Goal: Information Seeking & Learning: Learn about a topic

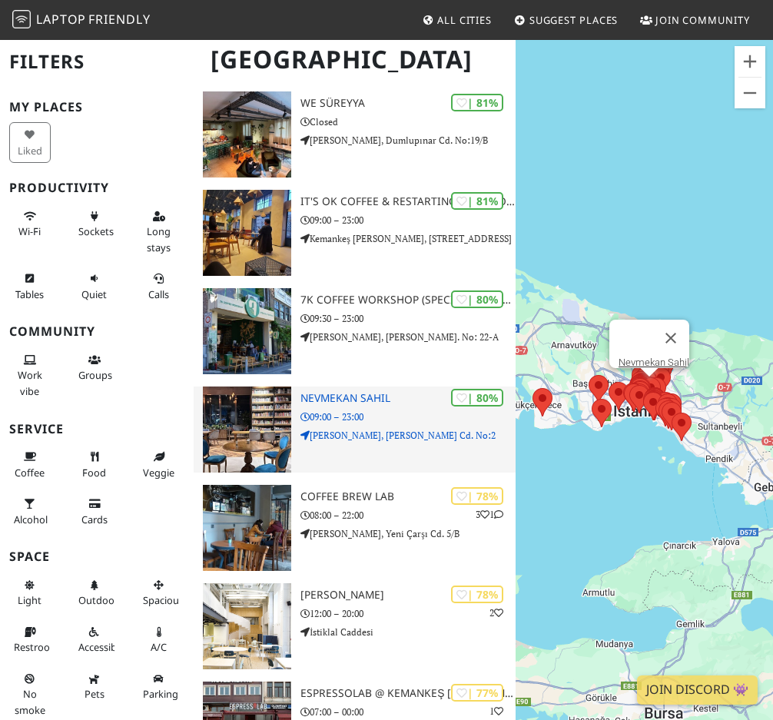
scroll to position [2601, 0]
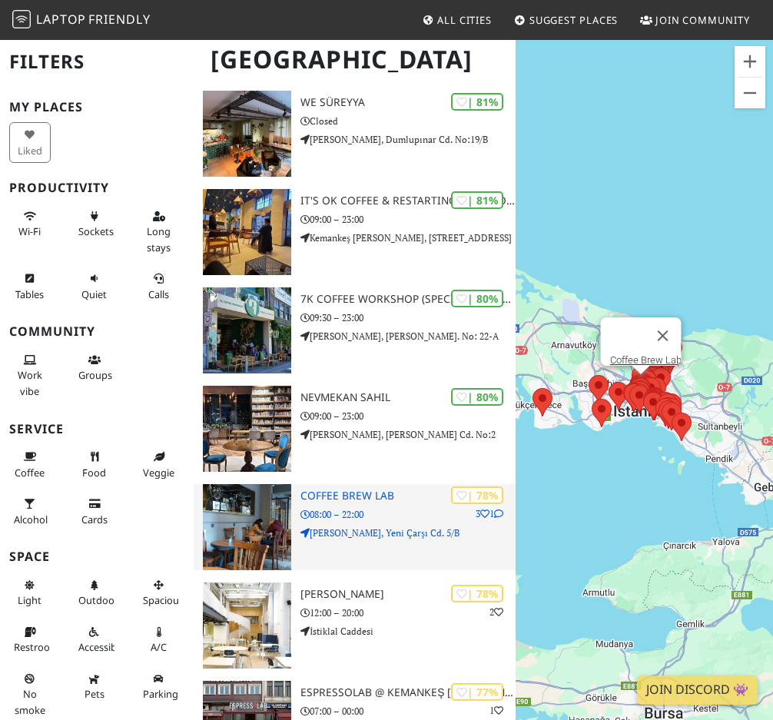
click at [254, 523] on img at bounding box center [247, 527] width 89 height 86
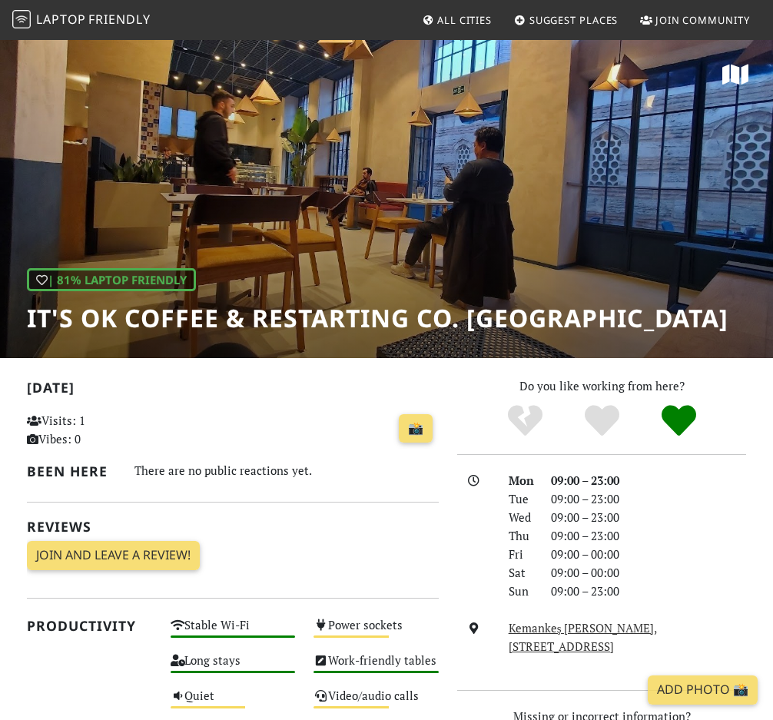
click at [490, 257] on div "| 81% Laptop Friendly IT'S OK Coffee & Restarting Co. Karaköy" at bounding box center [386, 198] width 773 height 320
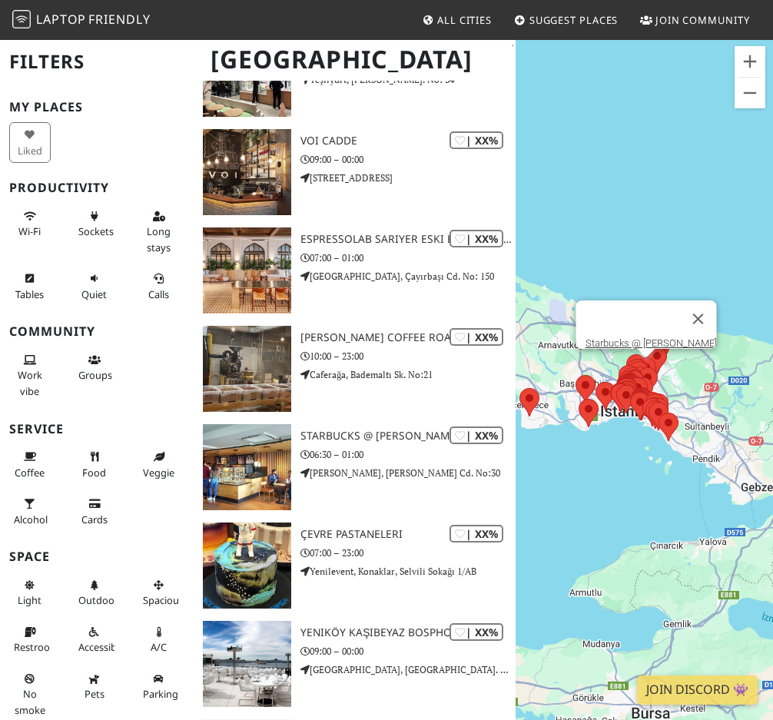
scroll to position [9226, 0]
